Goal: Transaction & Acquisition: Download file/media

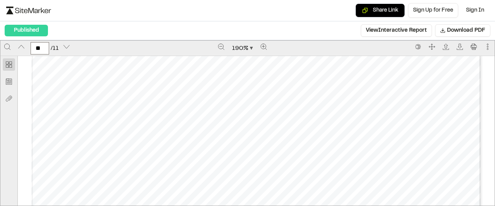
scroll to position [5546, 0]
type input "**"
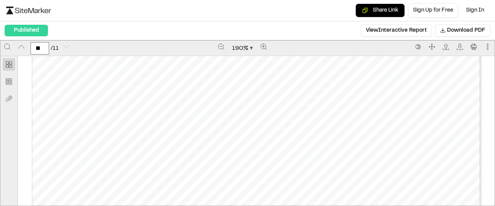
scroll to position [6252, 0]
type input "*"
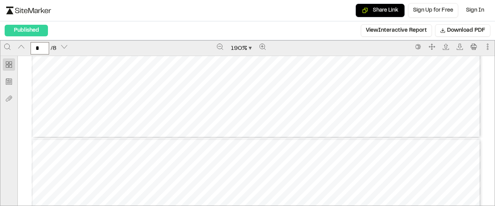
type input "*"
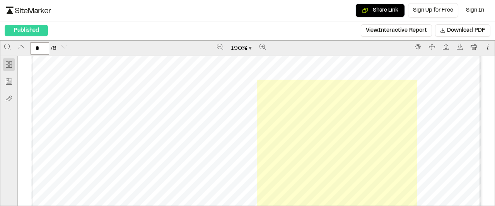
scroll to position [4294, 0]
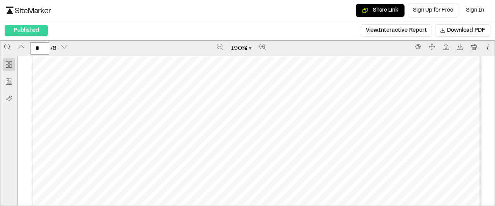
scroll to position [3804, 0]
type input "*"
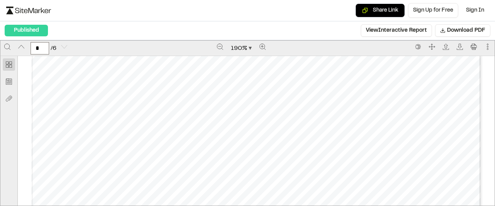
scroll to position [2954, 0]
click at [447, 34] on span "Download PDF" at bounding box center [466, 30] width 38 height 9
type input "*"
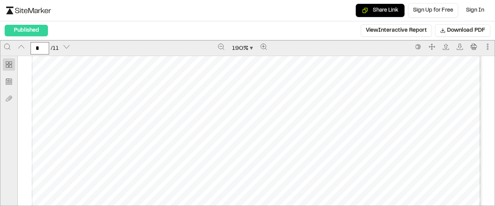
scroll to position [3693, 0]
type input "*"
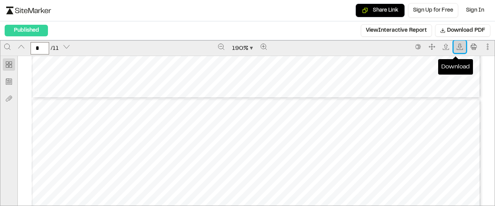
click at [458, 48] on icon "Download" at bounding box center [459, 46] width 3 height 5
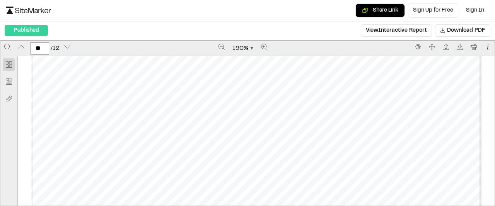
scroll to position [5376, 0]
type input "*"
click at [453, 34] on span "Download PDF" at bounding box center [466, 30] width 38 height 9
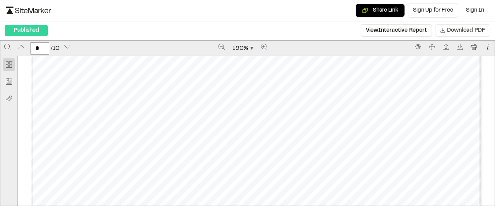
scroll to position [3768, 0]
type input "*"
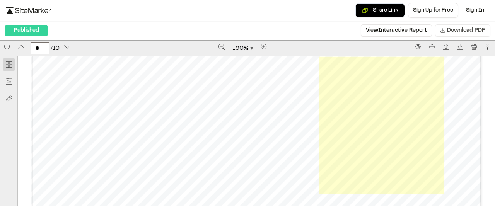
scroll to position [4373, 0]
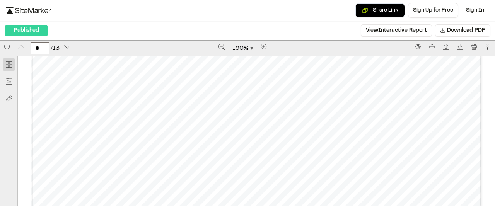
scroll to position [462, 0]
type input "*"
